Goal: Task Accomplishment & Management: Complete application form

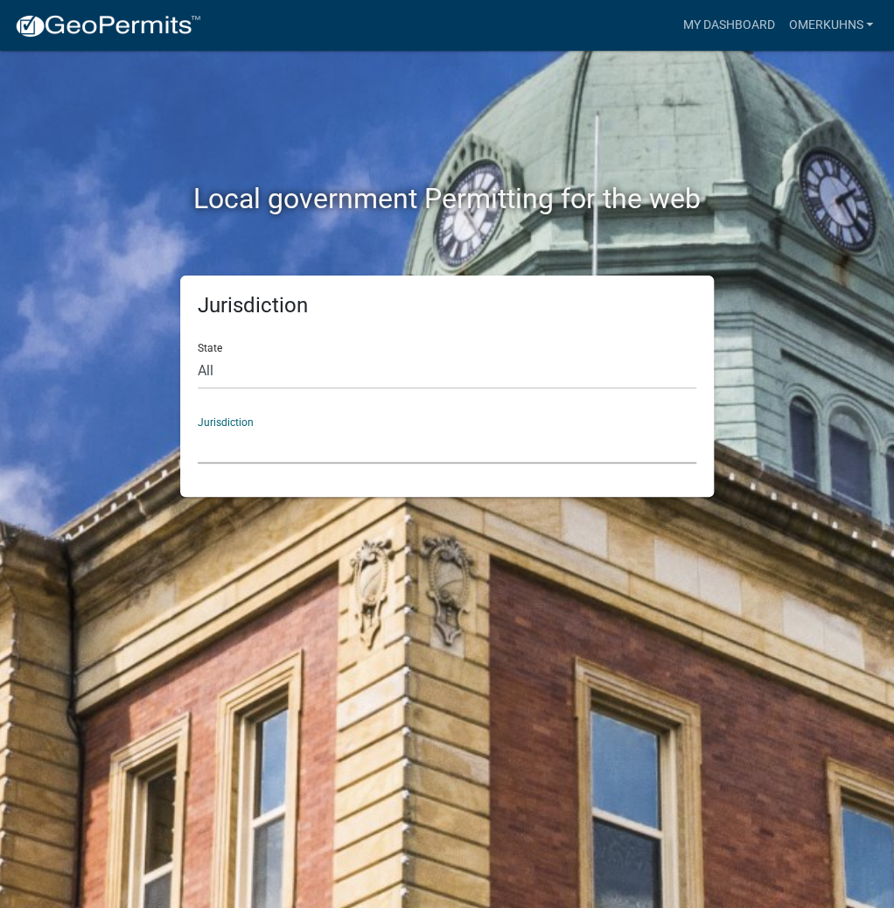
click at [241, 452] on select "[GEOGRAPHIC_DATA], [US_STATE] [GEOGRAPHIC_DATA], [US_STATE][PERSON_NAME][GEOGRA…" at bounding box center [447, 446] width 499 height 36
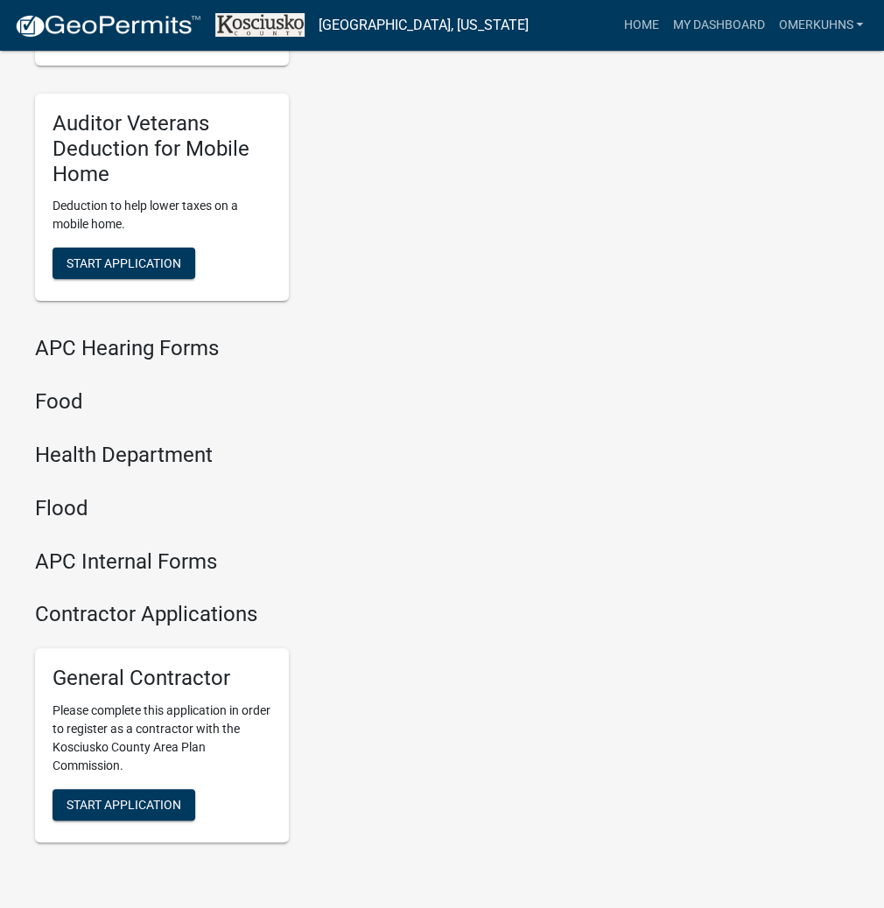
scroll to position [2104, 0]
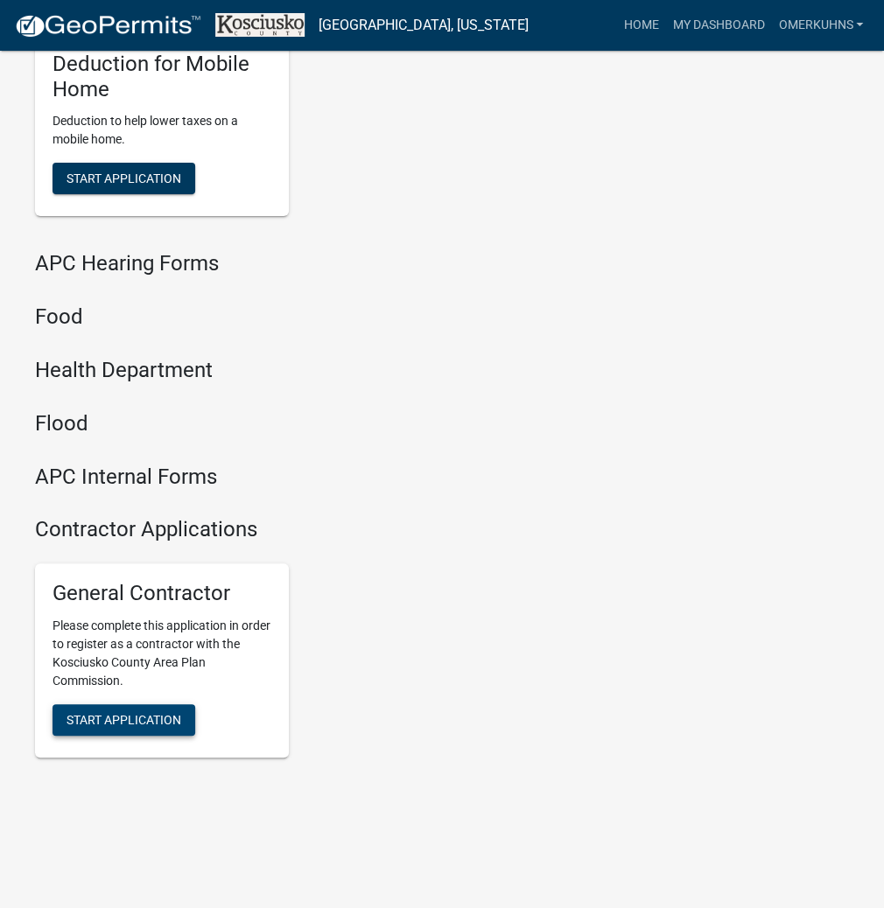
click at [91, 717] on span "Start Application" at bounding box center [124, 720] width 115 height 14
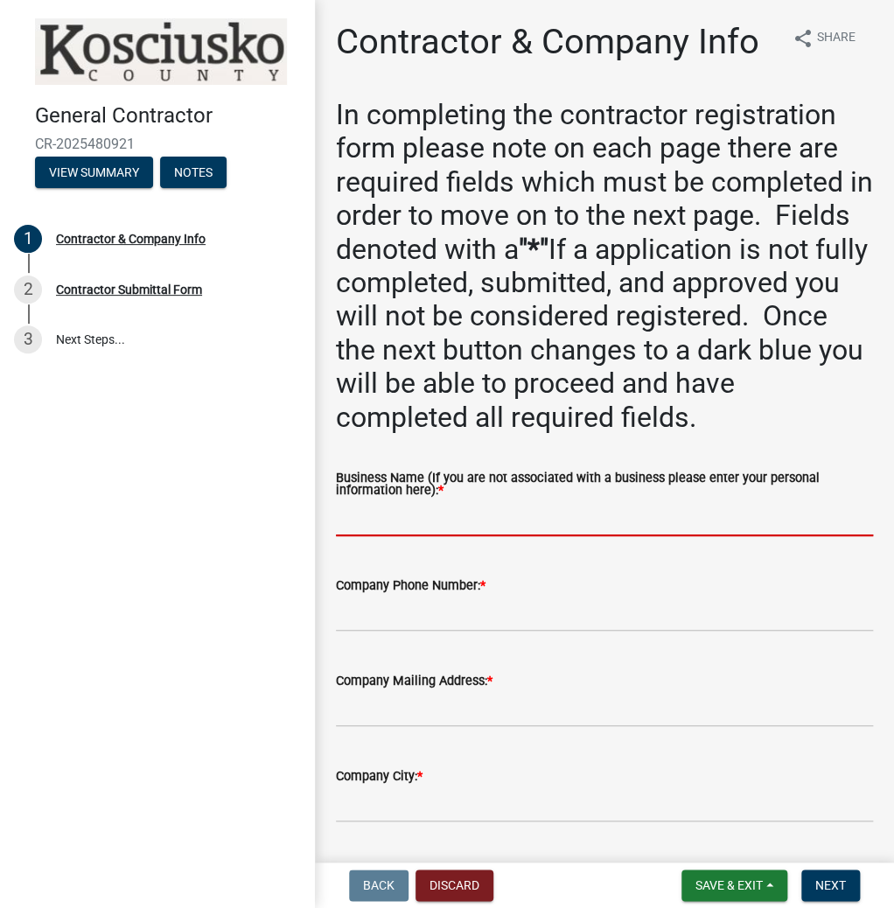
click at [483, 529] on input "Business Name (If you are not associated with a business please enter your pers…" at bounding box center [604, 519] width 537 height 36
paste input "OMERKUHNS"
click at [371, 518] on input "OMERKUHNS" at bounding box center [604, 519] width 537 height 36
type input "[PERSON_NAME]"
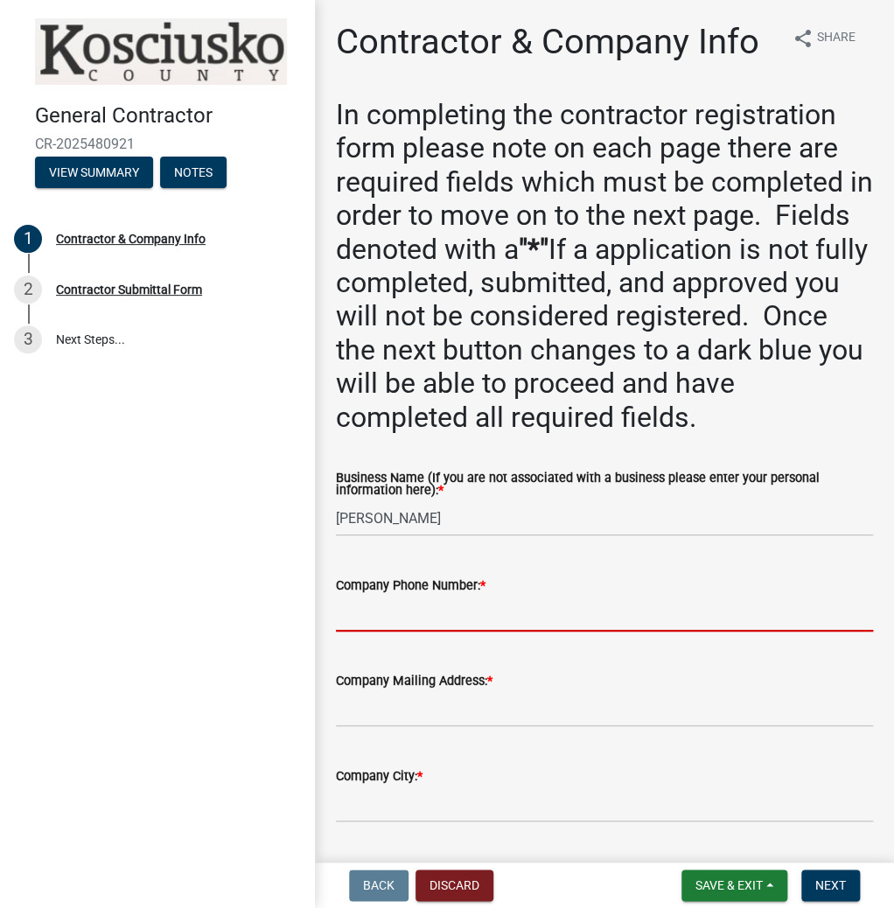
click at [452, 622] on input "Company Phone Number: *" at bounding box center [604, 614] width 537 height 36
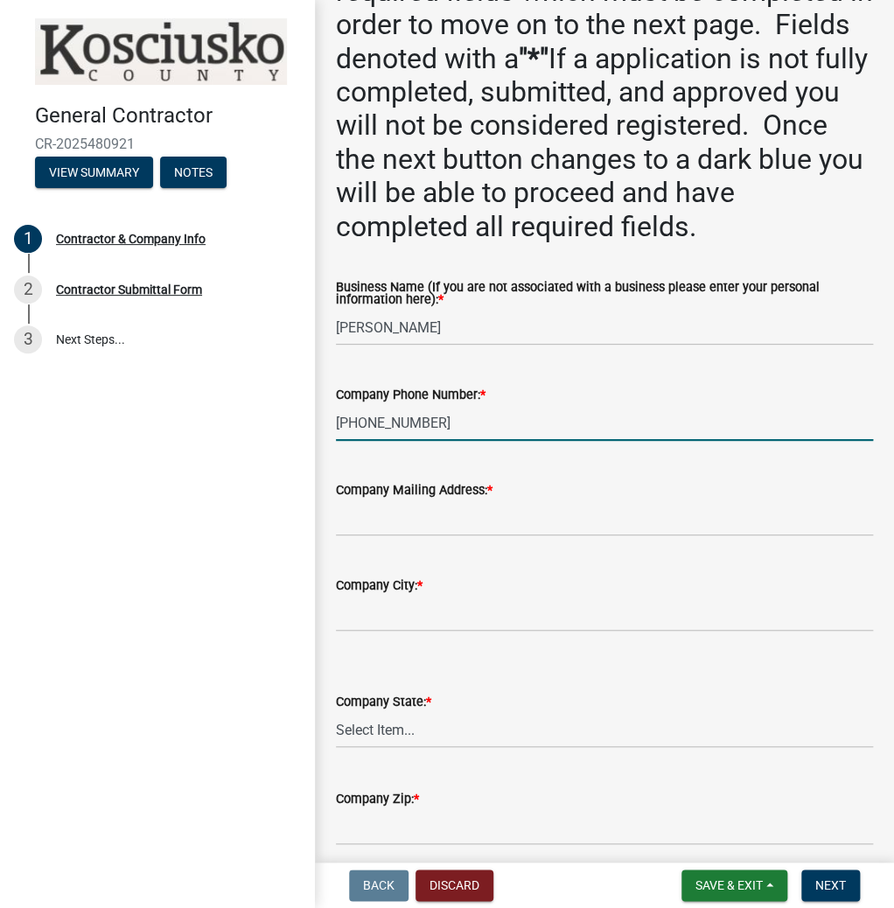
scroll to position [210, 0]
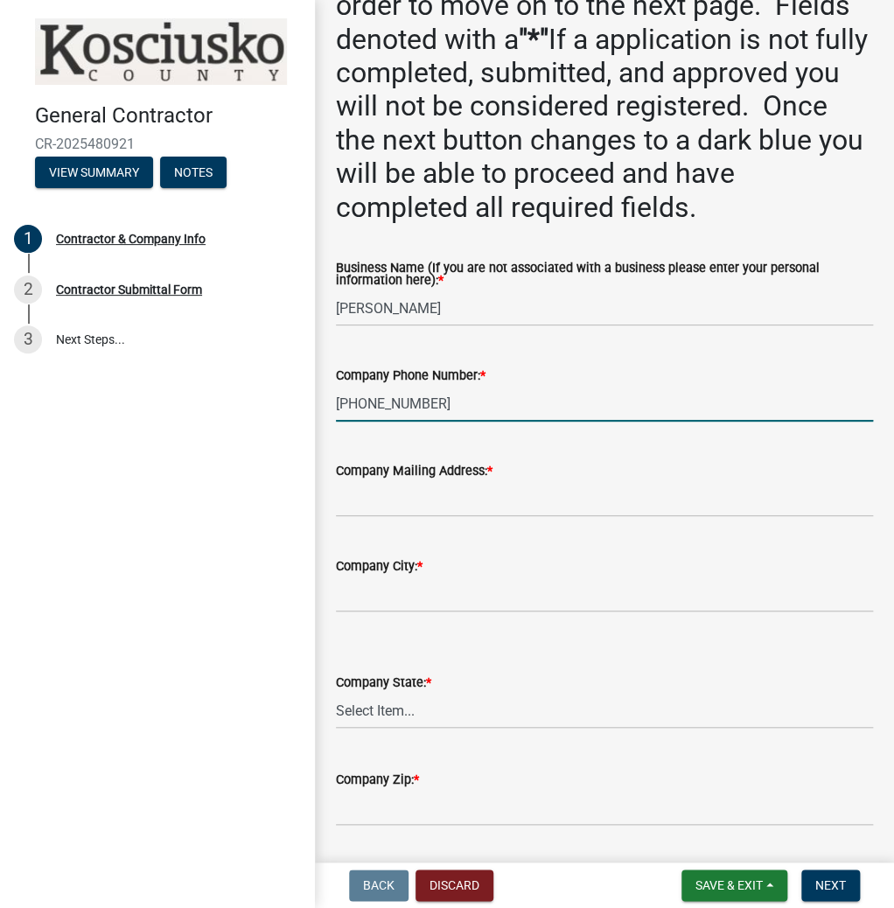
type input "[PHONE_NUMBER]"
click at [396, 507] on input "Company Mailing Address: *" at bounding box center [604, 499] width 537 height 36
type input "7314 N 900 W"
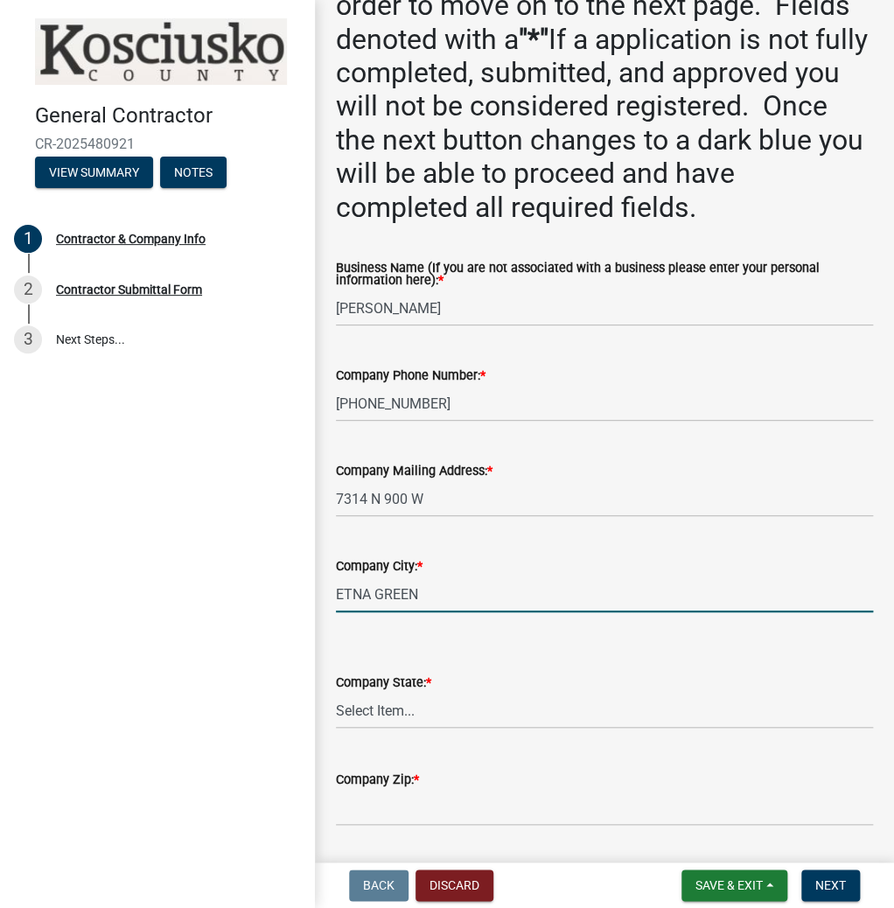
type input "ETNA GREEN"
select select "IN"
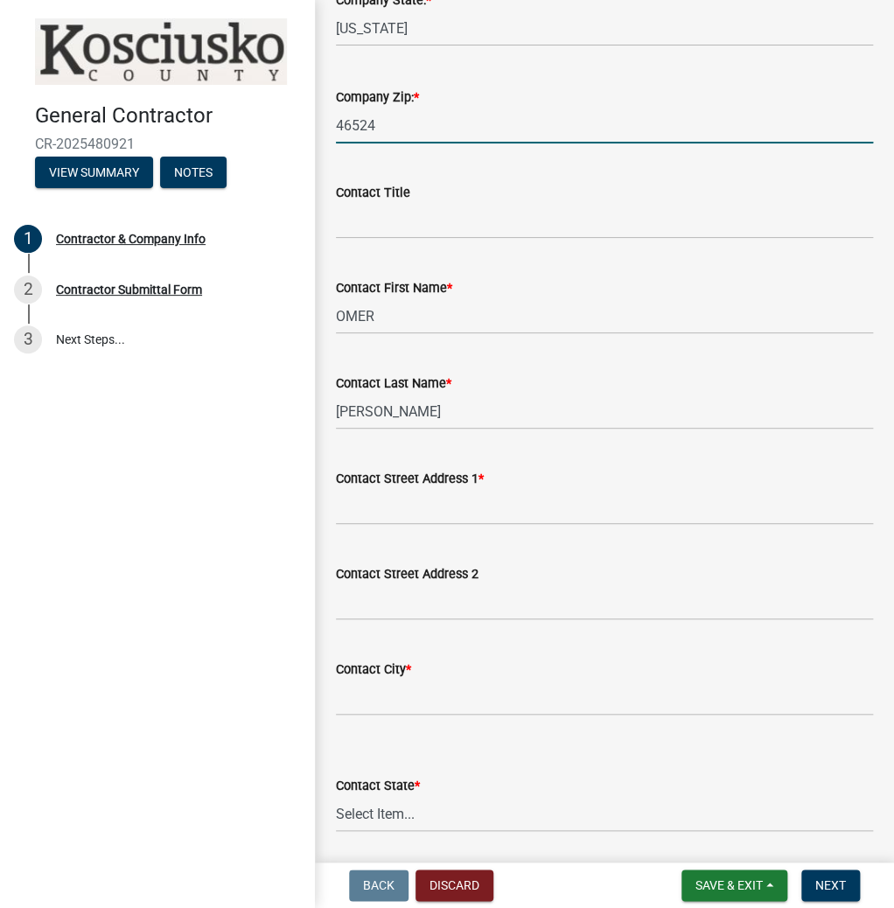
scroll to position [980, 0]
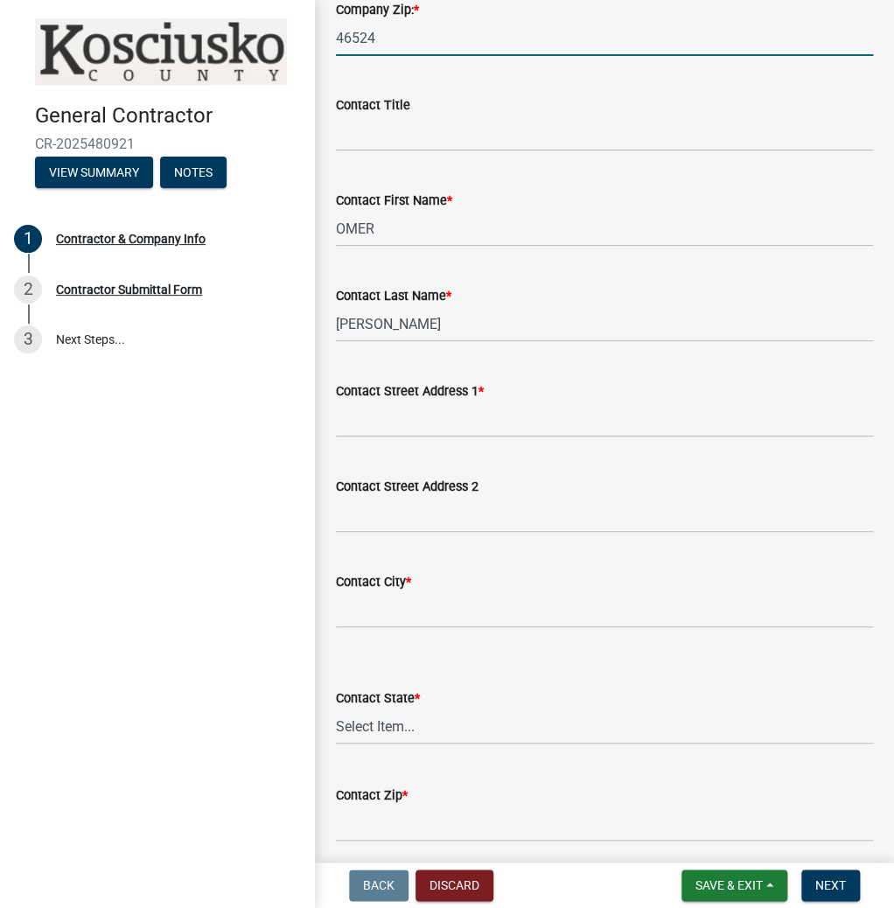
type input "46524"
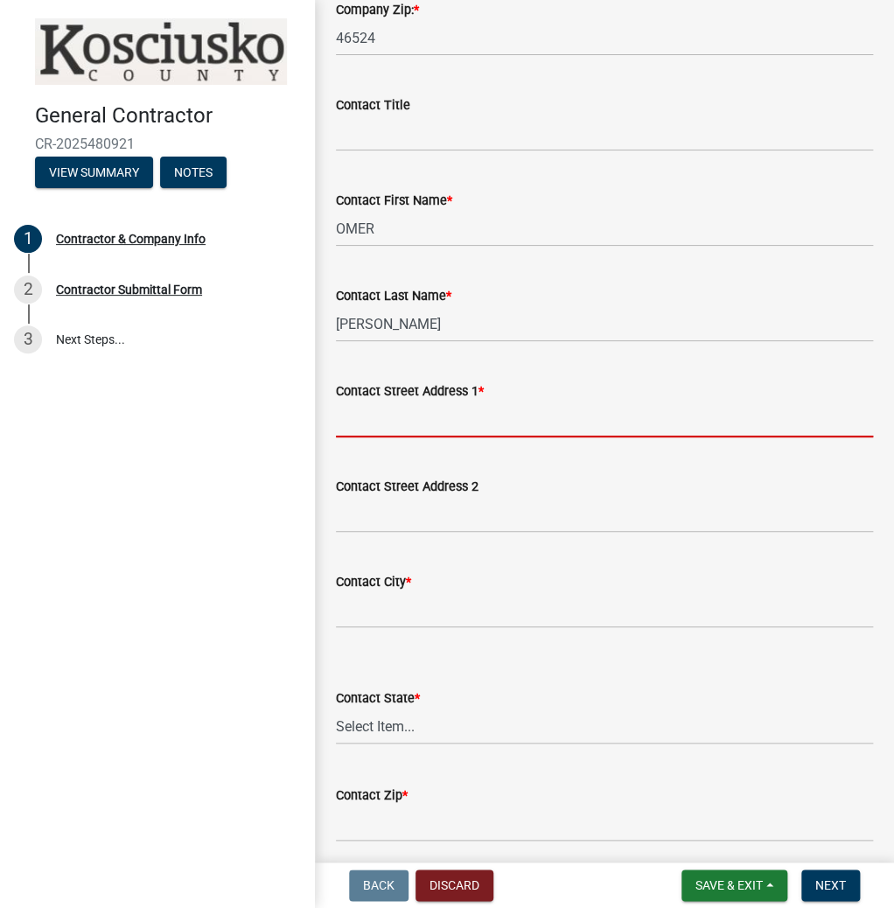
click at [381, 420] on input "Contact Street Address 1 *" at bounding box center [604, 420] width 537 height 36
type input "7314 N 900 W"
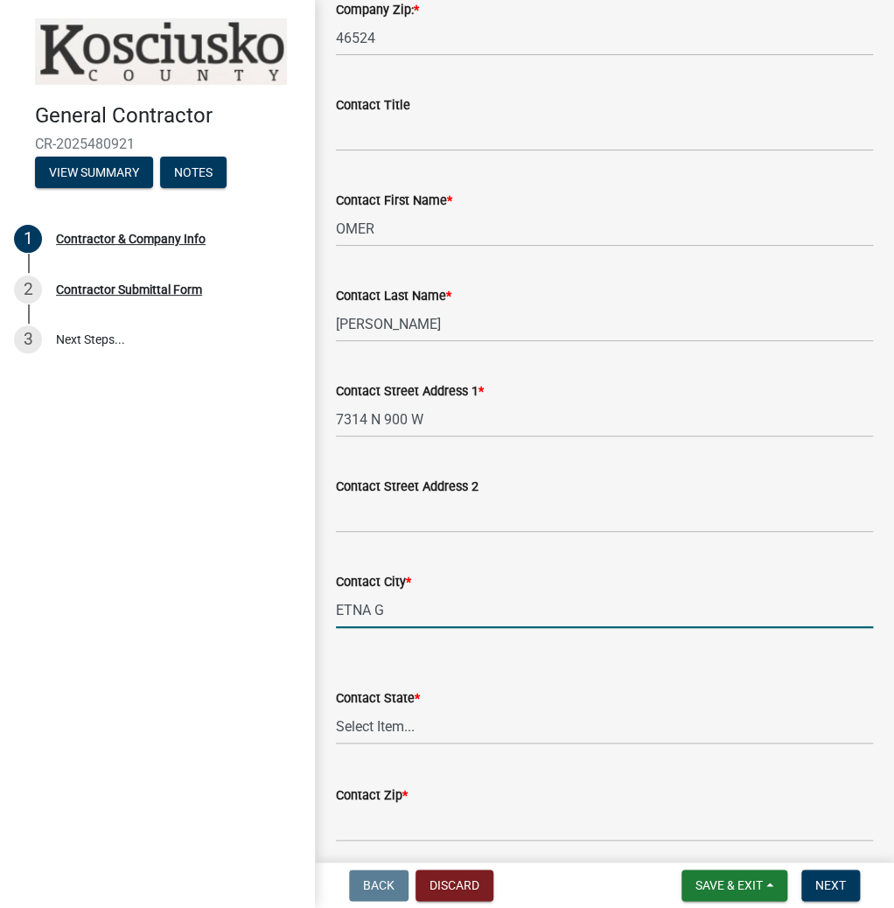
type input "ETNA GREEN"
select select "IN"
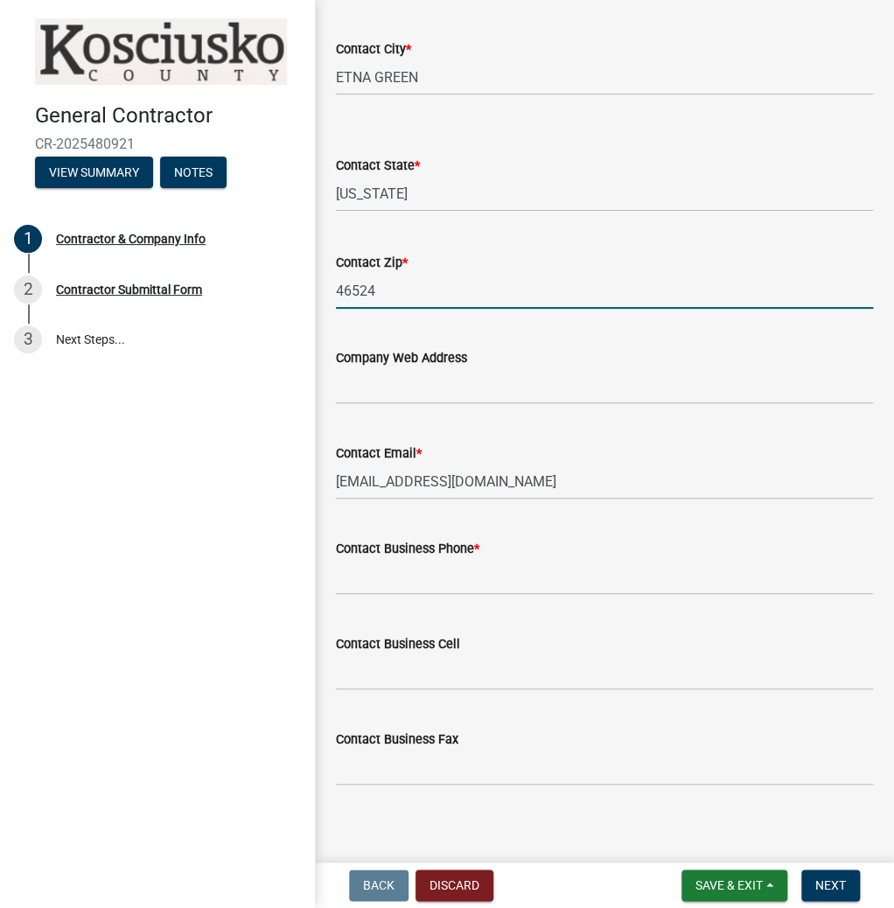
scroll to position [1526, 0]
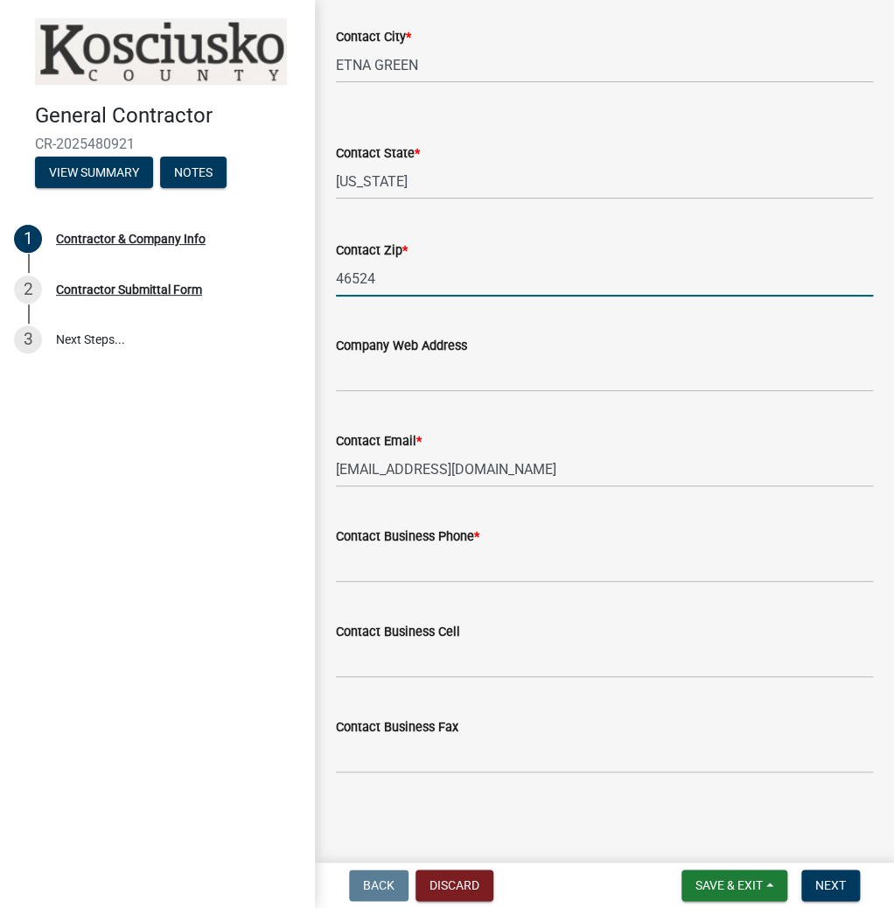
type input "46524"
click at [389, 570] on input "Contact Business Phone *" at bounding box center [604, 565] width 537 height 36
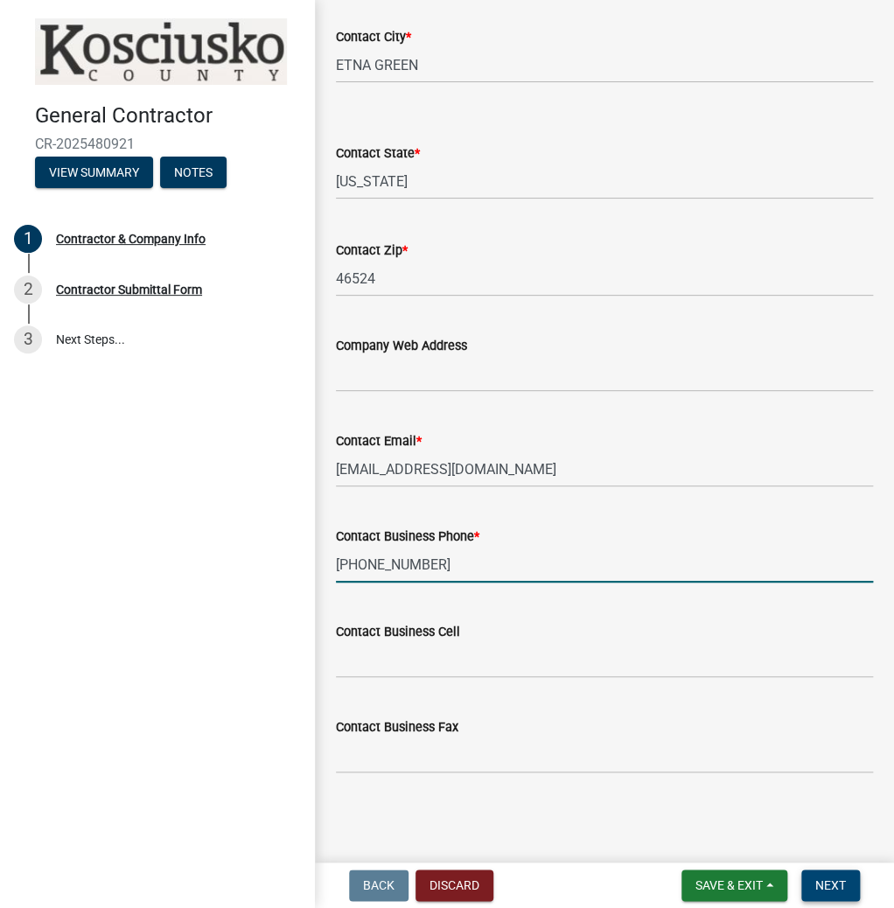
type input "[PHONE_NUMBER]"
click at [825, 879] on span "Next" at bounding box center [831, 886] width 31 height 14
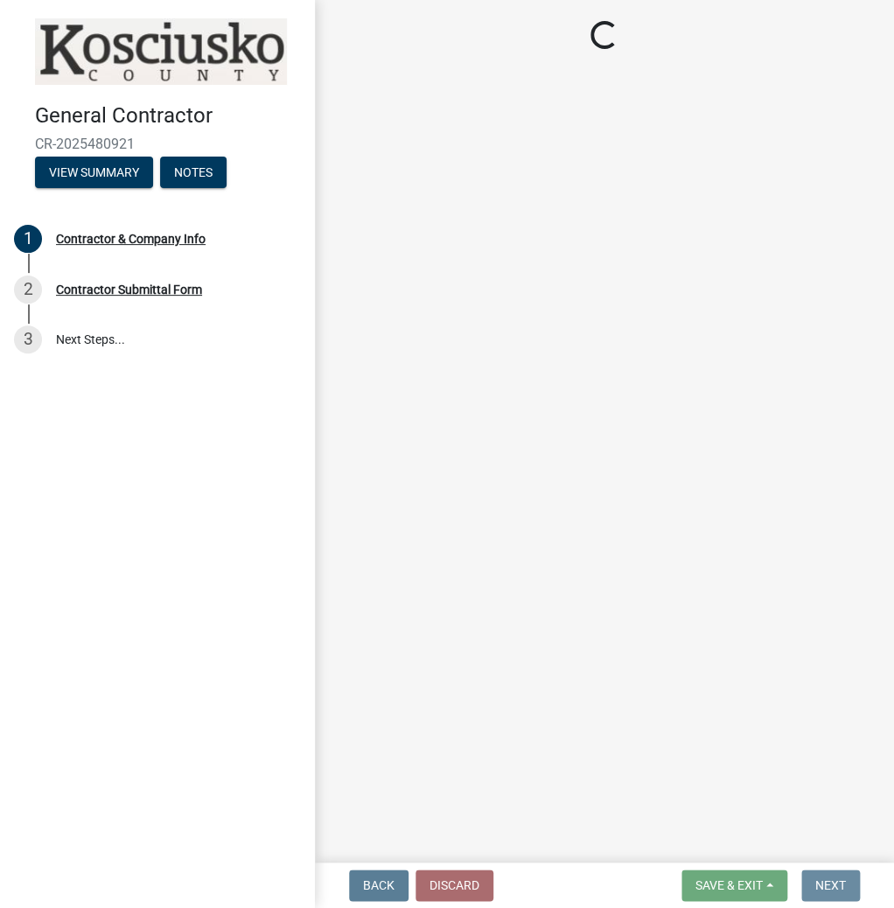
scroll to position [0, 0]
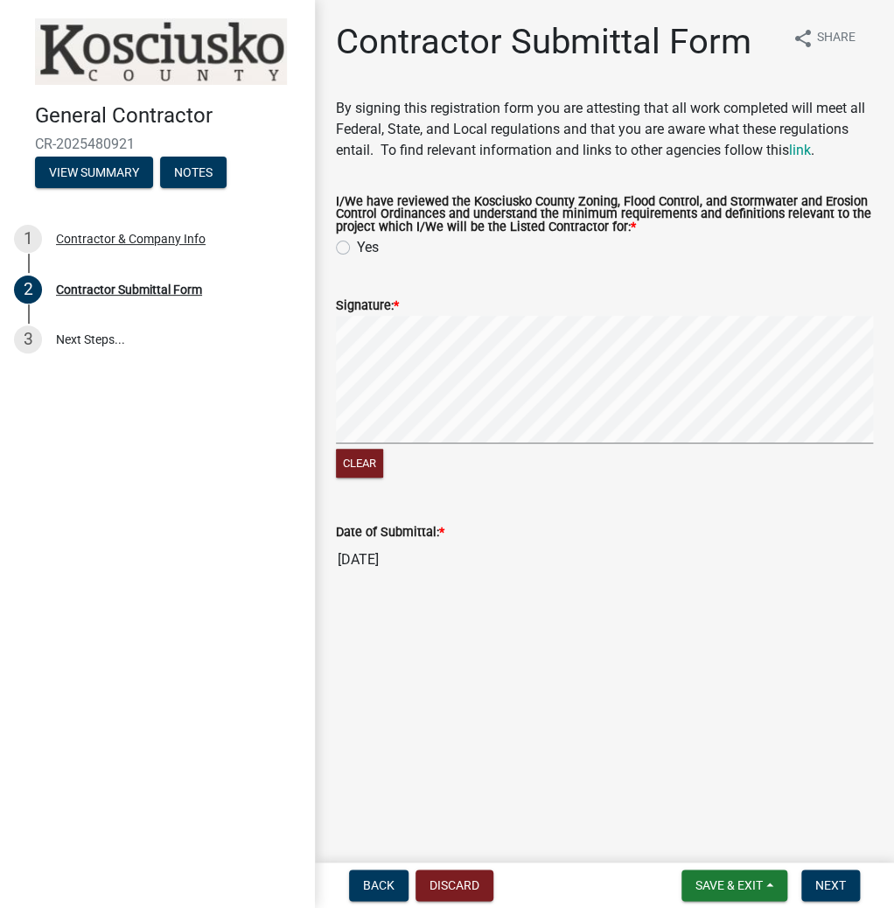
click at [357, 248] on label "Yes" at bounding box center [368, 247] width 22 height 21
click at [357, 248] on input "Yes" at bounding box center [362, 242] width 11 height 11
radio input "true"
click at [820, 882] on span "Next" at bounding box center [831, 886] width 31 height 14
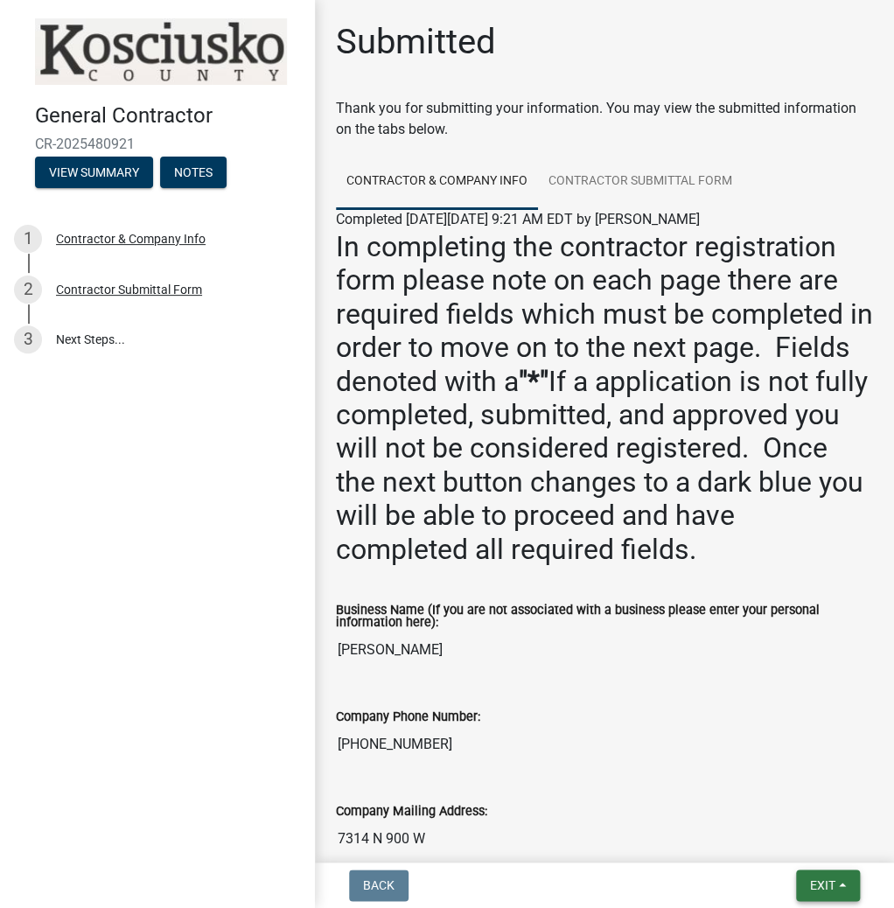
click at [823, 877] on button "Exit" at bounding box center [828, 886] width 64 height 32
click at [798, 844] on button "Save & Exit" at bounding box center [791, 840] width 140 height 42
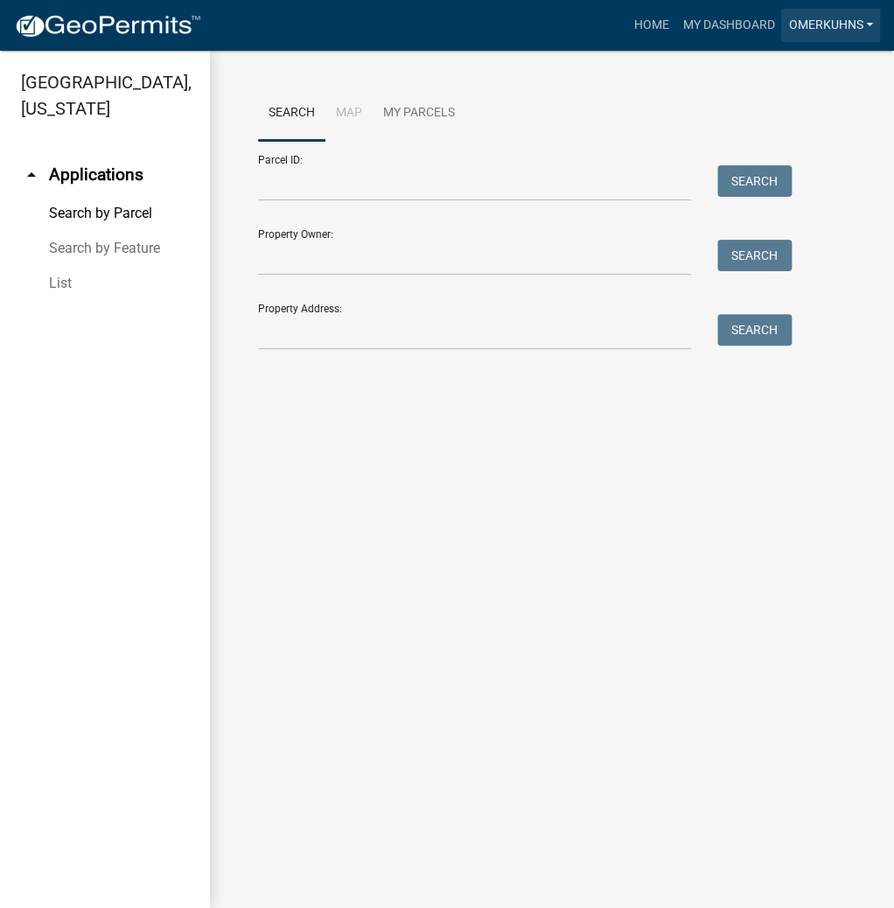
click at [831, 18] on link "OMERKUHNS" at bounding box center [830, 25] width 99 height 33
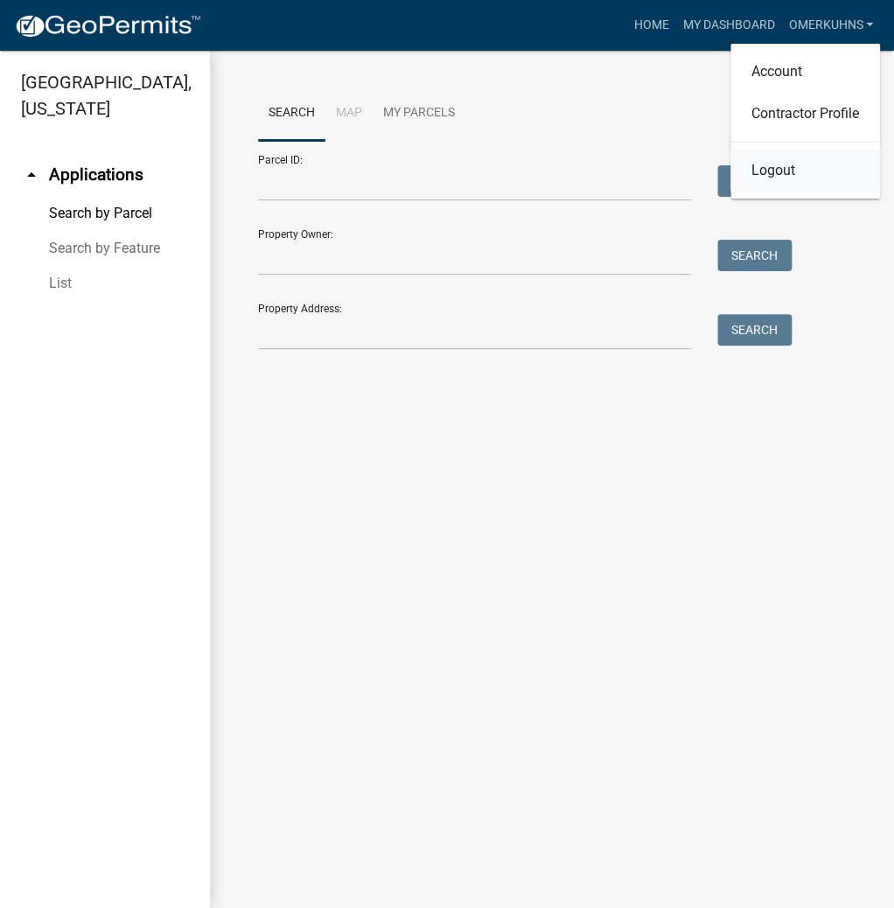
click at [774, 162] on link "Logout" at bounding box center [806, 171] width 150 height 42
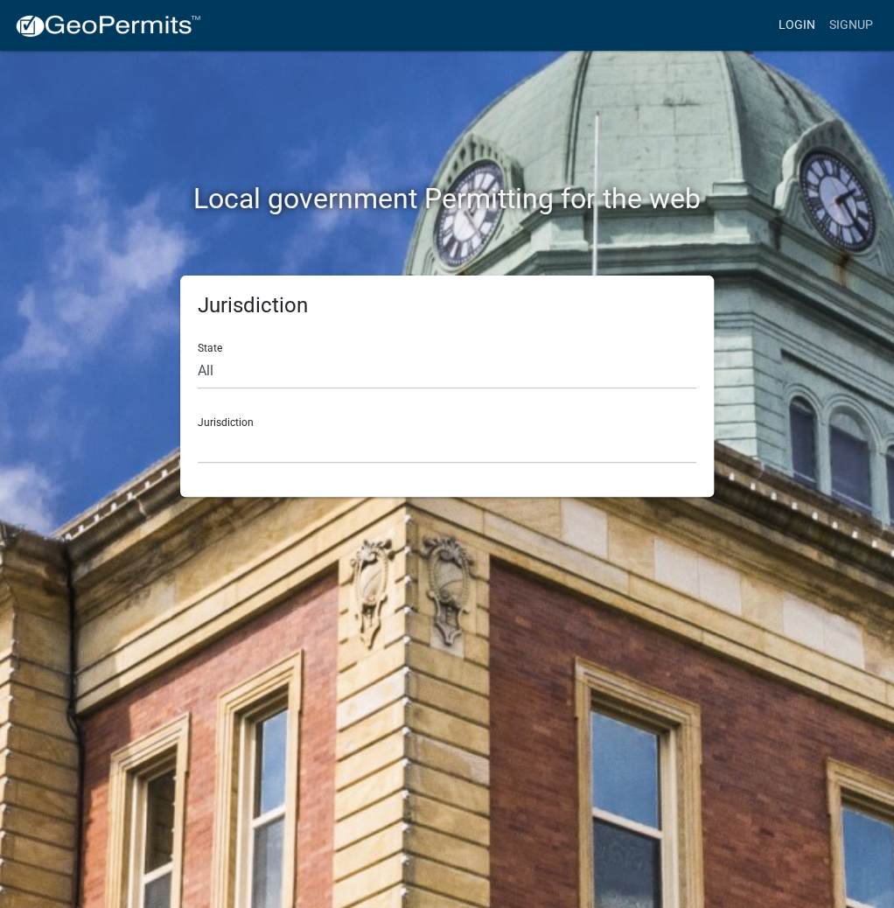
click at [798, 24] on link "Login" at bounding box center [797, 25] width 51 height 33
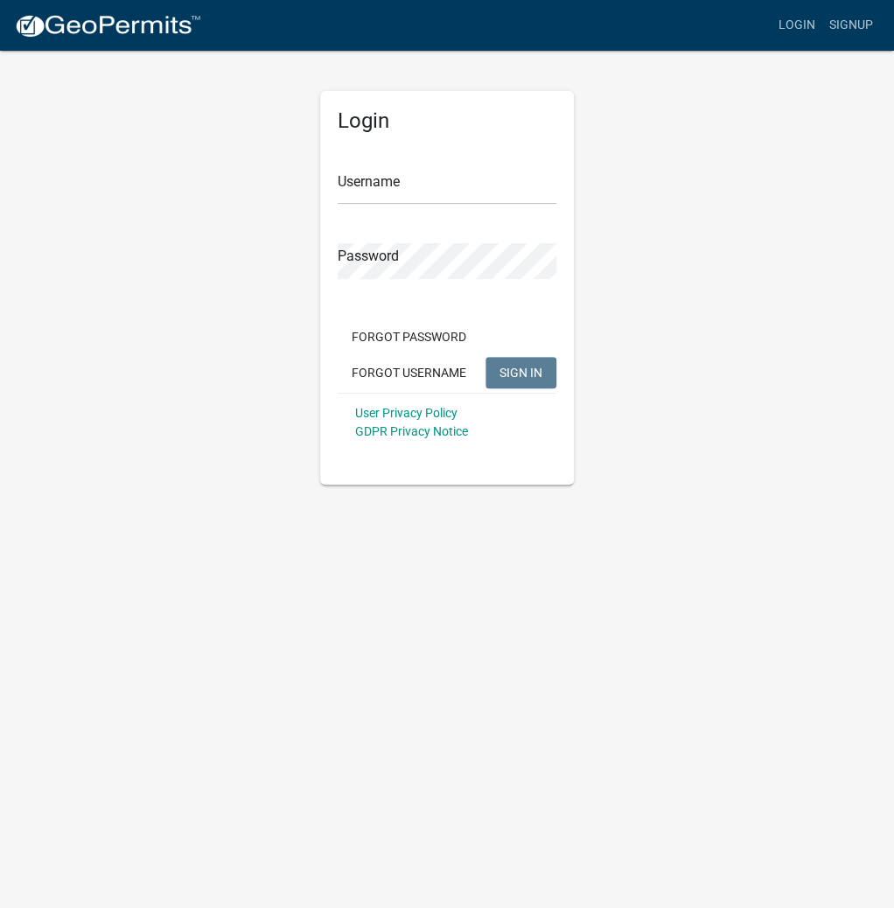
click at [436, 207] on form "Username Password Forgot Password Forgot Username SIGN IN User Privacy Policy G…" at bounding box center [447, 297] width 219 height 307
click at [435, 193] on input "Username" at bounding box center [447, 187] width 219 height 36
type input "kosplanning"
click at [486, 357] on button "SIGN IN" at bounding box center [521, 373] width 71 height 32
